Goal: Navigation & Orientation: Find specific page/section

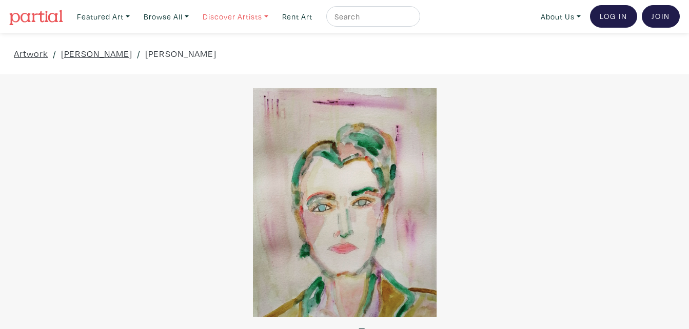
click at [254, 18] on link "Discover Artists" at bounding box center [235, 16] width 75 height 21
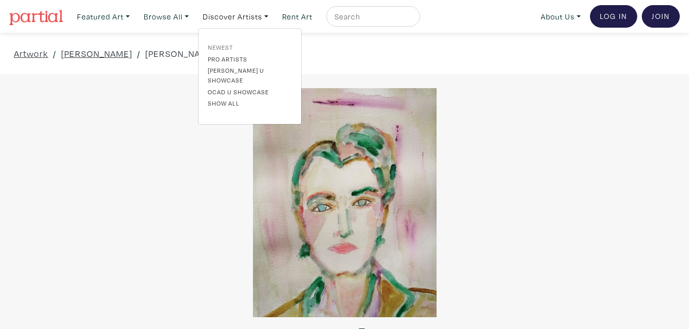
click at [228, 48] on link "Newest" at bounding box center [250, 47] width 84 height 9
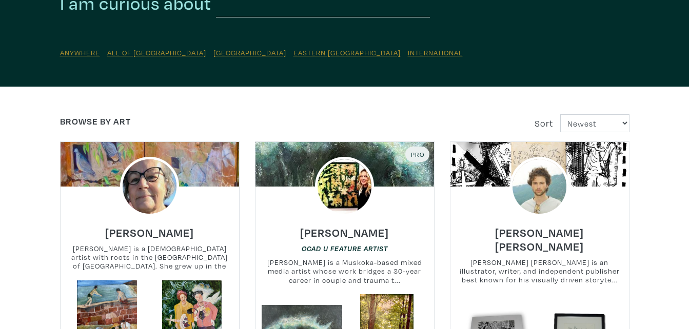
scroll to position [114, 0]
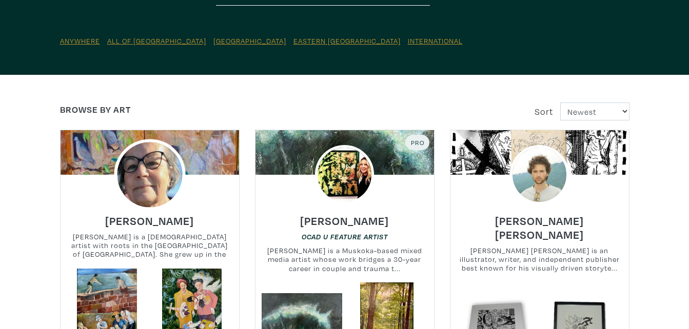
click at [151, 168] on img at bounding box center [149, 174] width 71 height 71
